Goal: Find specific page/section: Find specific page/section

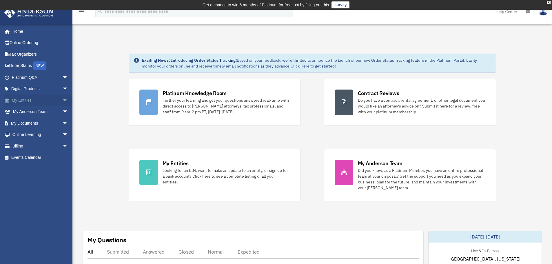
click at [22, 100] on link "My Entities arrow_drop_down" at bounding box center [40, 100] width 73 height 12
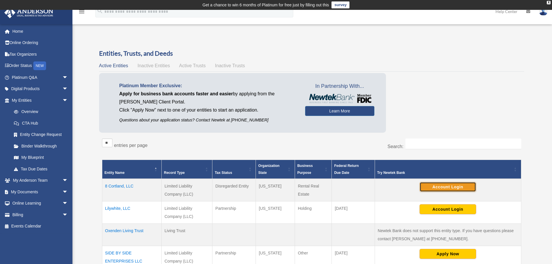
click at [448, 190] on button "Account Login" at bounding box center [448, 187] width 57 height 10
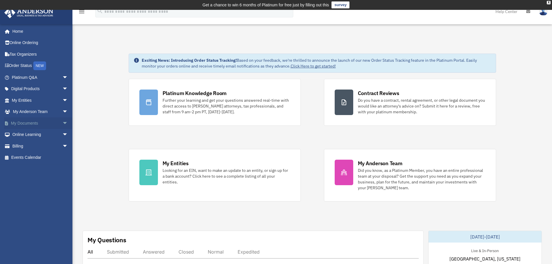
click at [27, 122] on link "My Documents arrow_drop_down" at bounding box center [40, 123] width 73 height 12
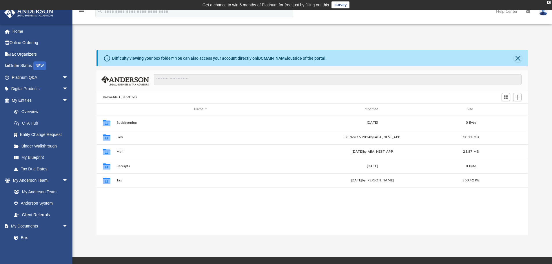
scroll to position [128, 427]
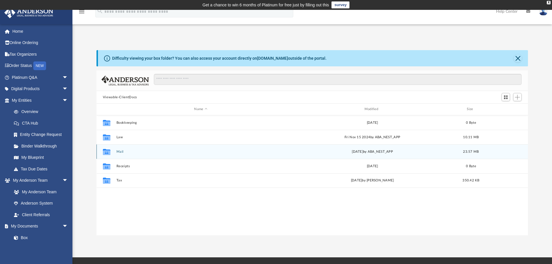
click at [122, 151] on button "Mail" at bounding box center [200, 152] width 169 height 4
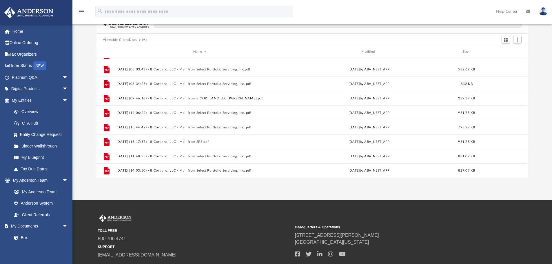
scroll to position [58, 0]
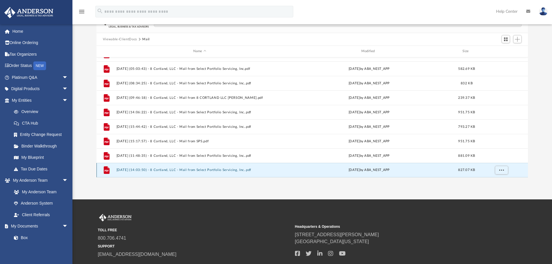
click at [211, 170] on button "2025.07.30 (14:03:50) - 8 Cortland, LLC - Mail from Select Portfolio Servicing,…" at bounding box center [199, 170] width 167 height 4
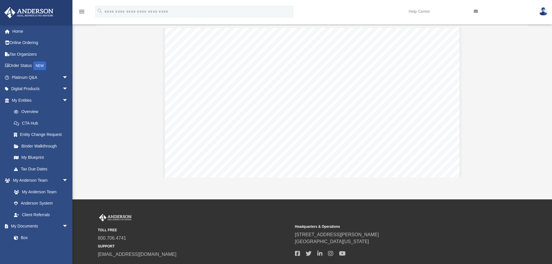
scroll to position [0, 0]
